Goal: Find specific page/section: Find specific page/section

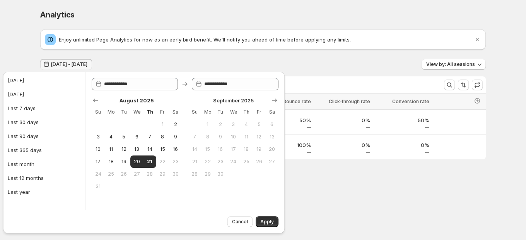
click at [452, 2] on div "Analytics. This page is ready Analytics" at bounding box center [263, 14] width 446 height 29
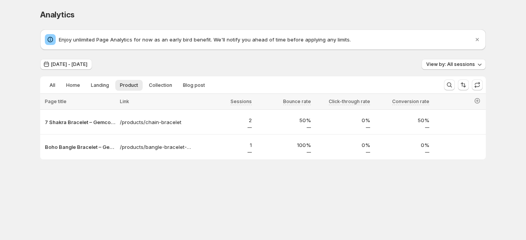
click at [346, 17] on div "Analytics" at bounding box center [263, 14] width 446 height 11
click at [313, 200] on div "Analytics. This page is ready Analytics Enjoy unlimited Page Analytics for now …" at bounding box center [263, 100] width 464 height 201
click at [299, 13] on div "Analytics" at bounding box center [263, 14] width 446 height 11
click at [450, 13] on div "Analytics" at bounding box center [263, 14] width 446 height 11
click at [309, 213] on body "Analytics. This page is ready Analytics Enjoy unlimited Page Analytics for now …" at bounding box center [263, 120] width 526 height 240
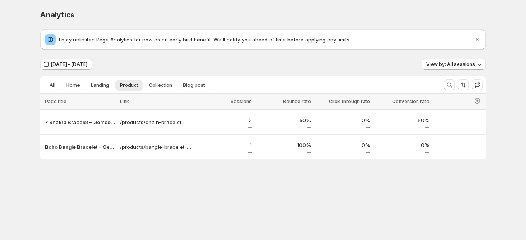
click at [304, 215] on body "Analytics. This page is ready Analytics Enjoy unlimited Page Analytics for now …" at bounding box center [263, 120] width 526 height 240
click at [204, 218] on body "Analytics. This page is ready Analytics Enjoy unlimited Page Analytics for now …" at bounding box center [263, 120] width 526 height 240
click at [213, 201] on body "Analytics. This page is ready Analytics Enjoy unlimited Page Analytics for now …" at bounding box center [263, 120] width 526 height 240
click at [361, 20] on div "Analytics. This page is ready Analytics" at bounding box center [263, 14] width 446 height 29
click at [221, 209] on body "Analytics. This page is ready Analytics Enjoy unlimited Page Analytics for now …" at bounding box center [263, 120] width 526 height 240
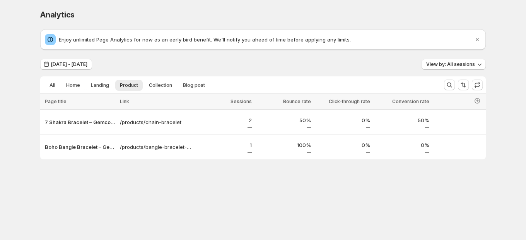
click at [490, 208] on body "Analytics. This page is ready Analytics Enjoy unlimited Page Analytics for now …" at bounding box center [263, 120] width 526 height 240
click at [168, 217] on body "Analytics. This page is ready Analytics Enjoy unlimited Page Analytics for now …" at bounding box center [263, 120] width 526 height 240
click at [269, 1] on div "Analytics. This page is ready Analytics" at bounding box center [263, 14] width 446 height 29
click at [449, 0] on div "Analytics. This page is ready Analytics" at bounding box center [263, 14] width 446 height 29
click at [339, 7] on div "Analytics. This page is ready Analytics" at bounding box center [263, 14] width 446 height 29
